Goal: Task Accomplishment & Management: Use online tool/utility

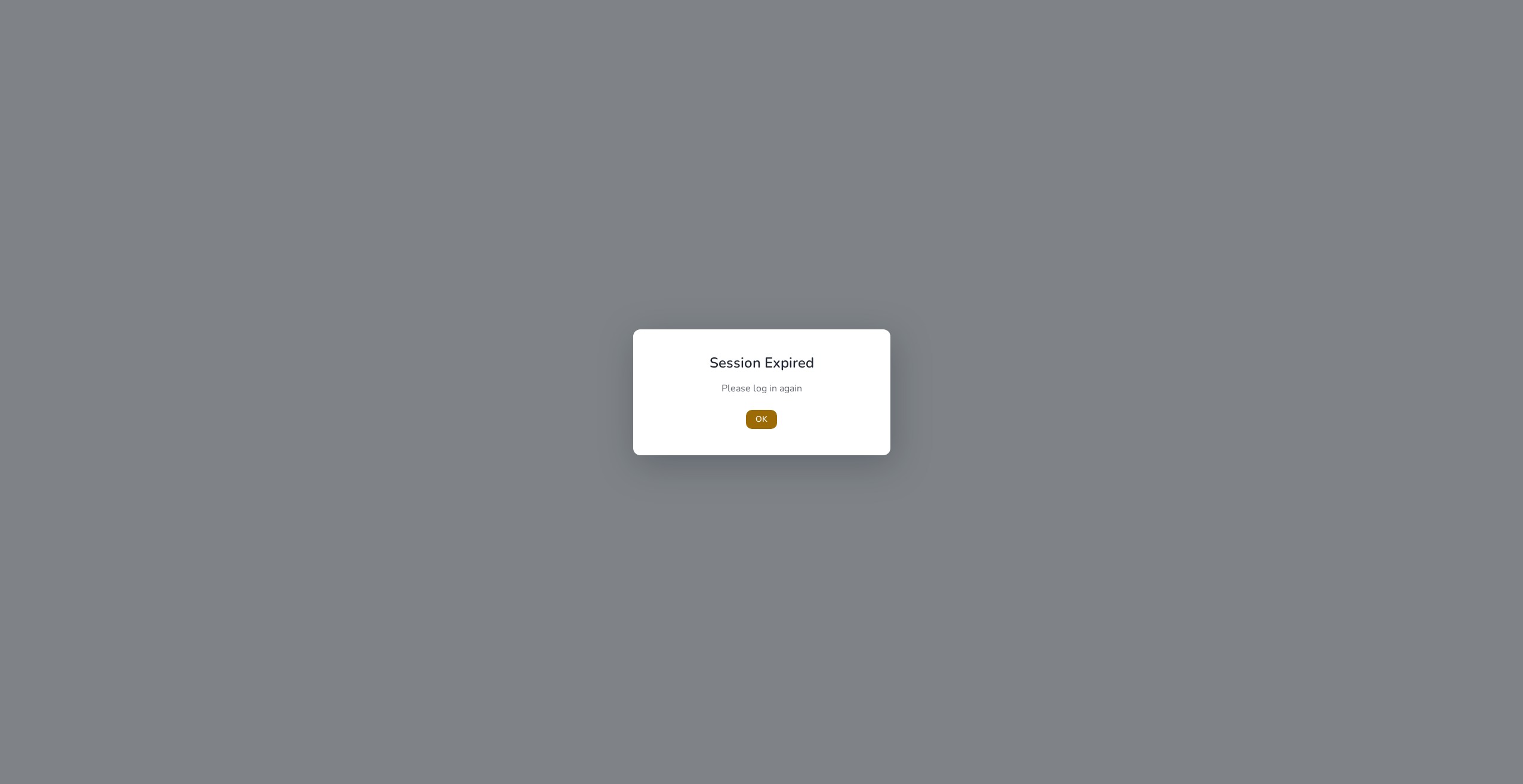
click at [763, 423] on span "OK" at bounding box center [762, 419] width 12 height 12
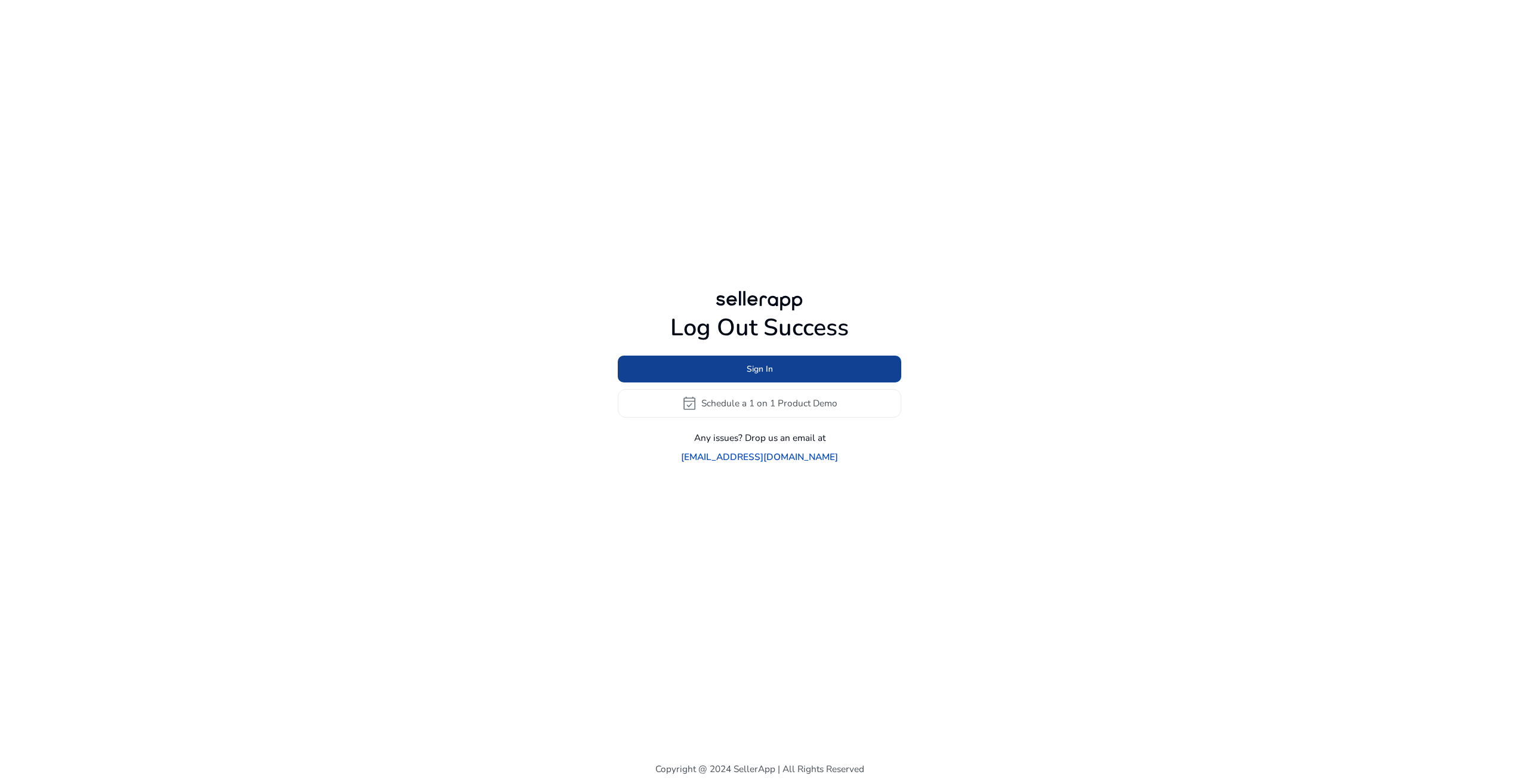
click at [775, 380] on span at bounding box center [760, 369] width 283 height 29
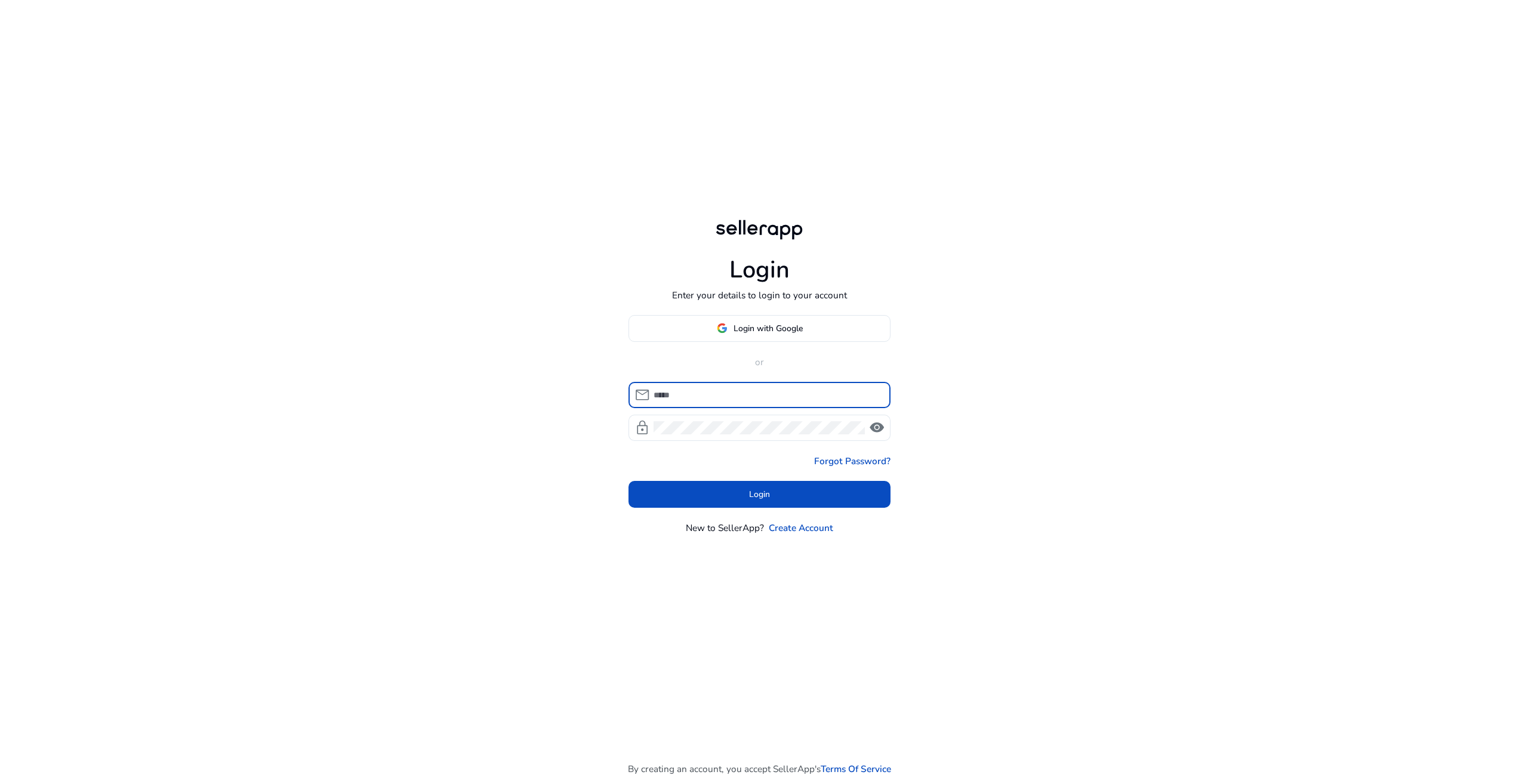
type input "**********"
click at [733, 482] on span at bounding box center [760, 494] width 262 height 29
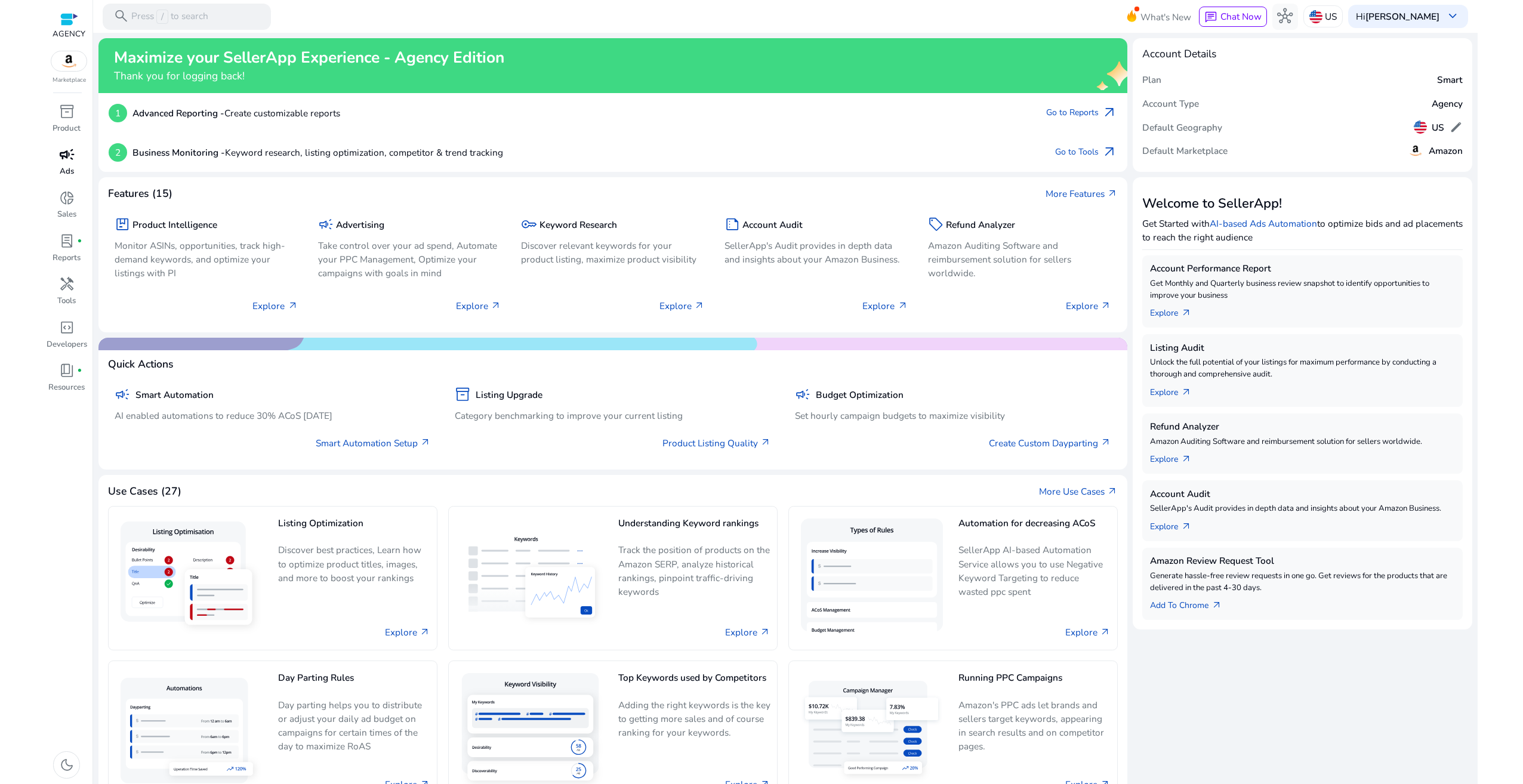
click at [68, 161] on span "campaign" at bounding box center [67, 155] width 16 height 16
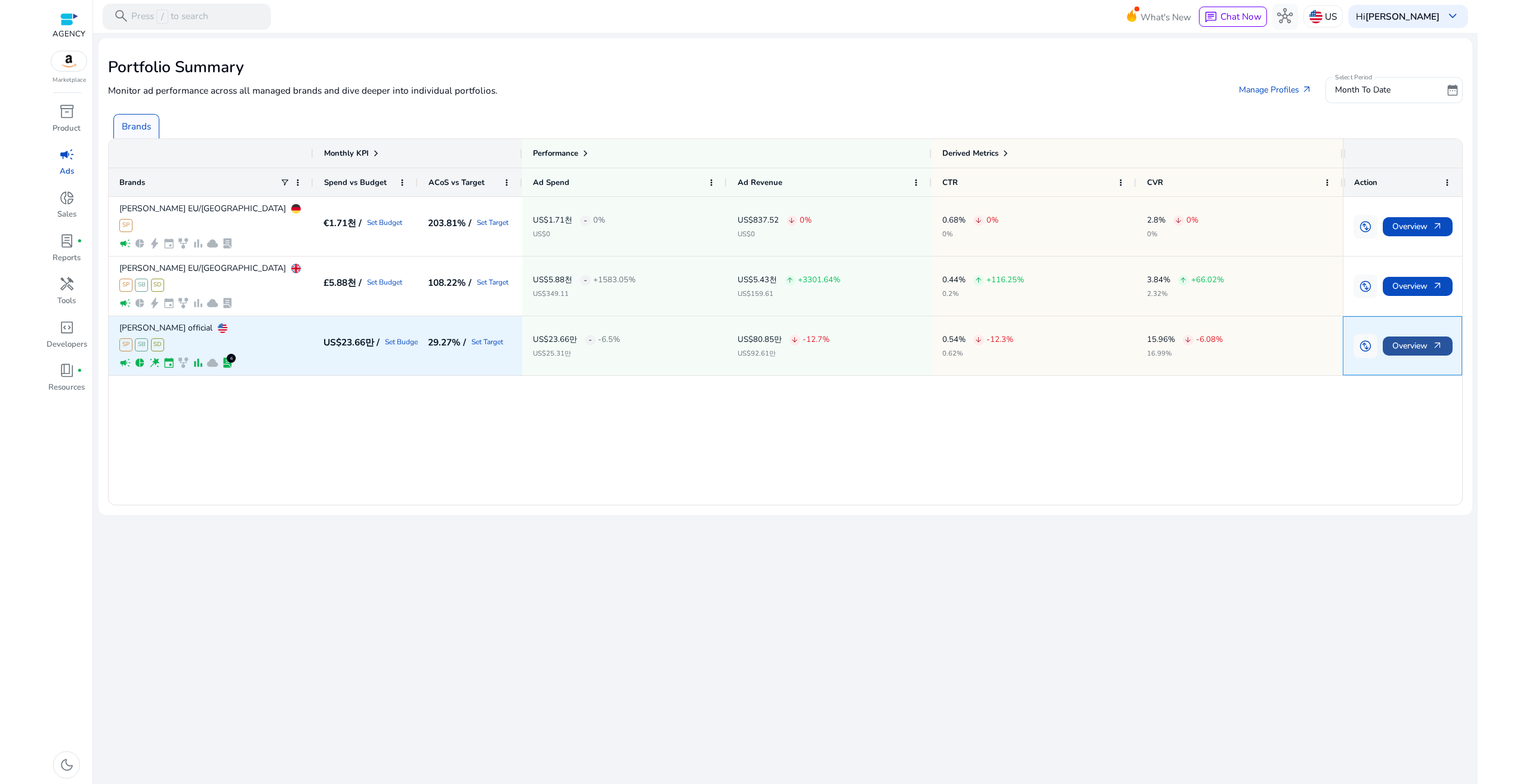
click at [1417, 349] on span "Overview arrow_outward" at bounding box center [1418, 346] width 52 height 25
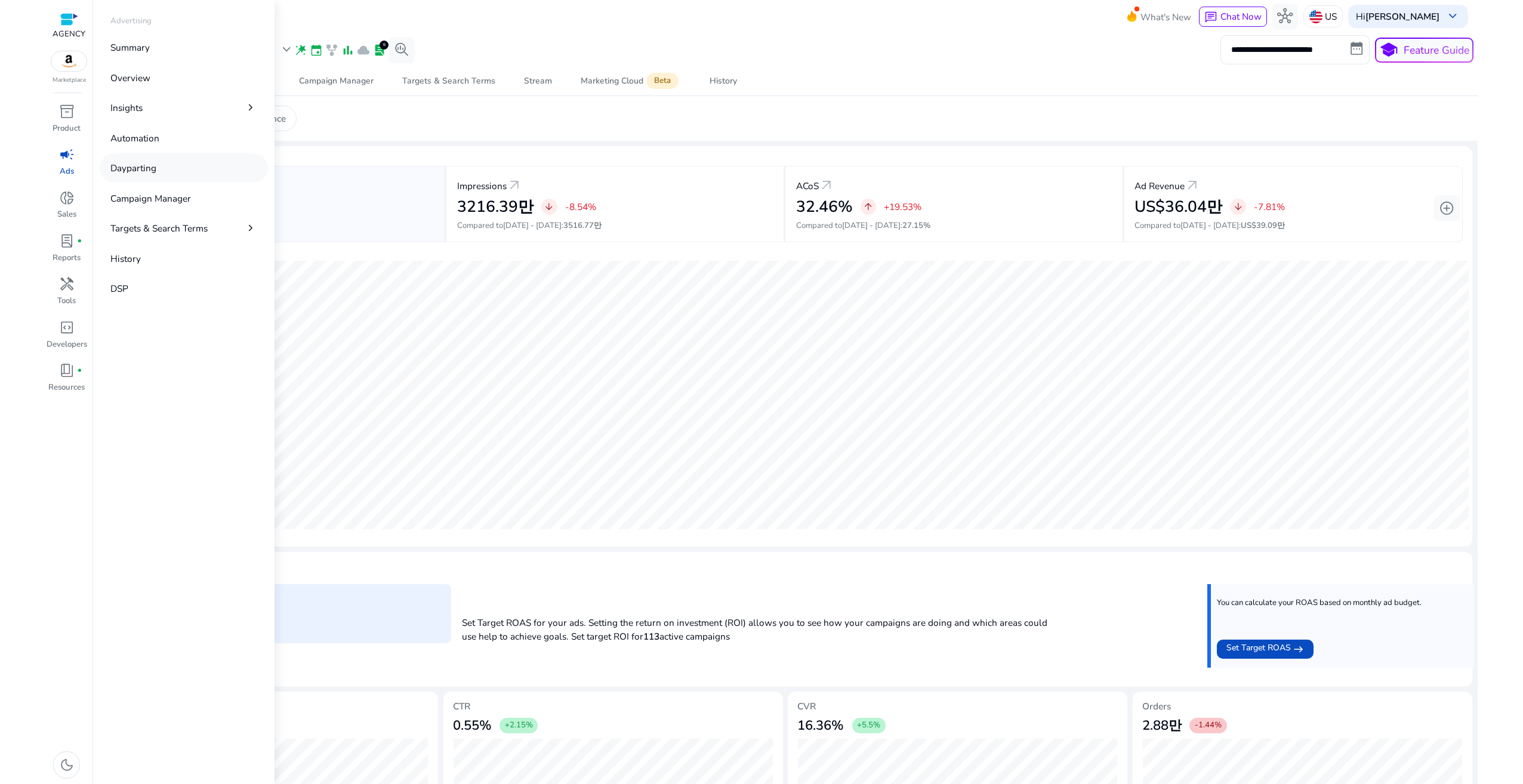
click at [137, 172] on p "Dayparting" at bounding box center [133, 168] width 46 height 14
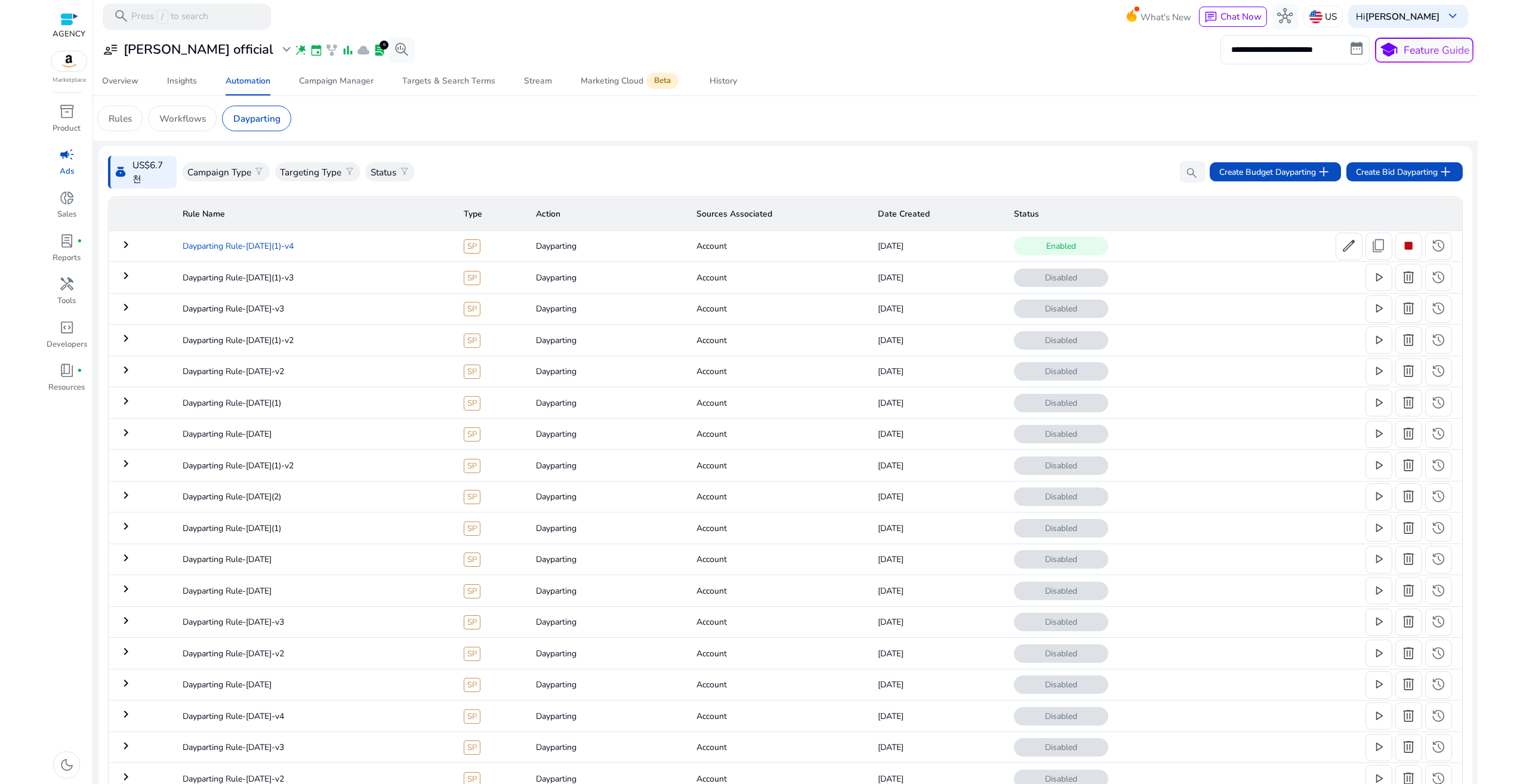
click at [286, 243] on td "Dayparting Rule-[DATE](1)-v4" at bounding box center [313, 246] width 281 height 31
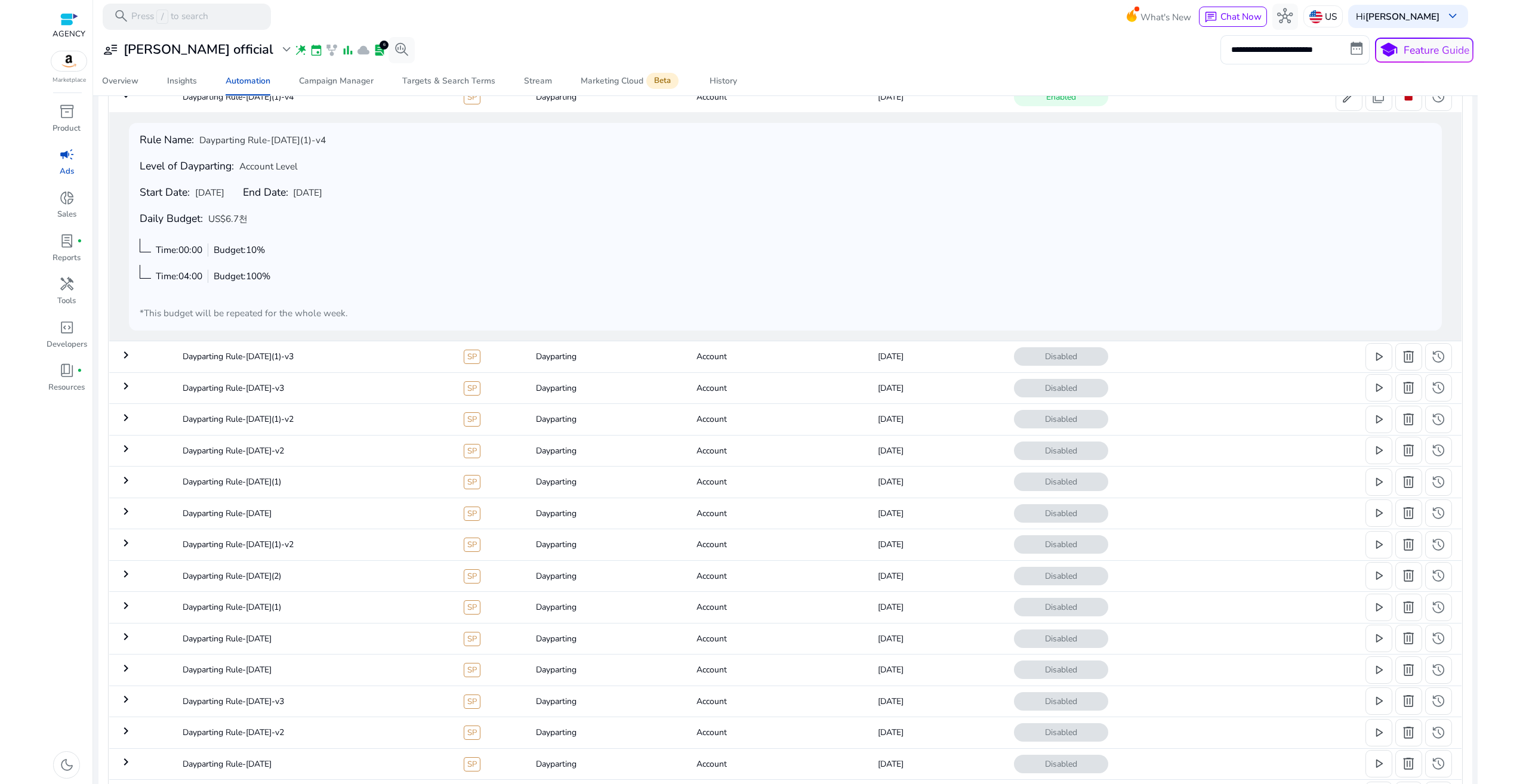
scroll to position [143, 0]
